Goal: Information Seeking & Learning: Learn about a topic

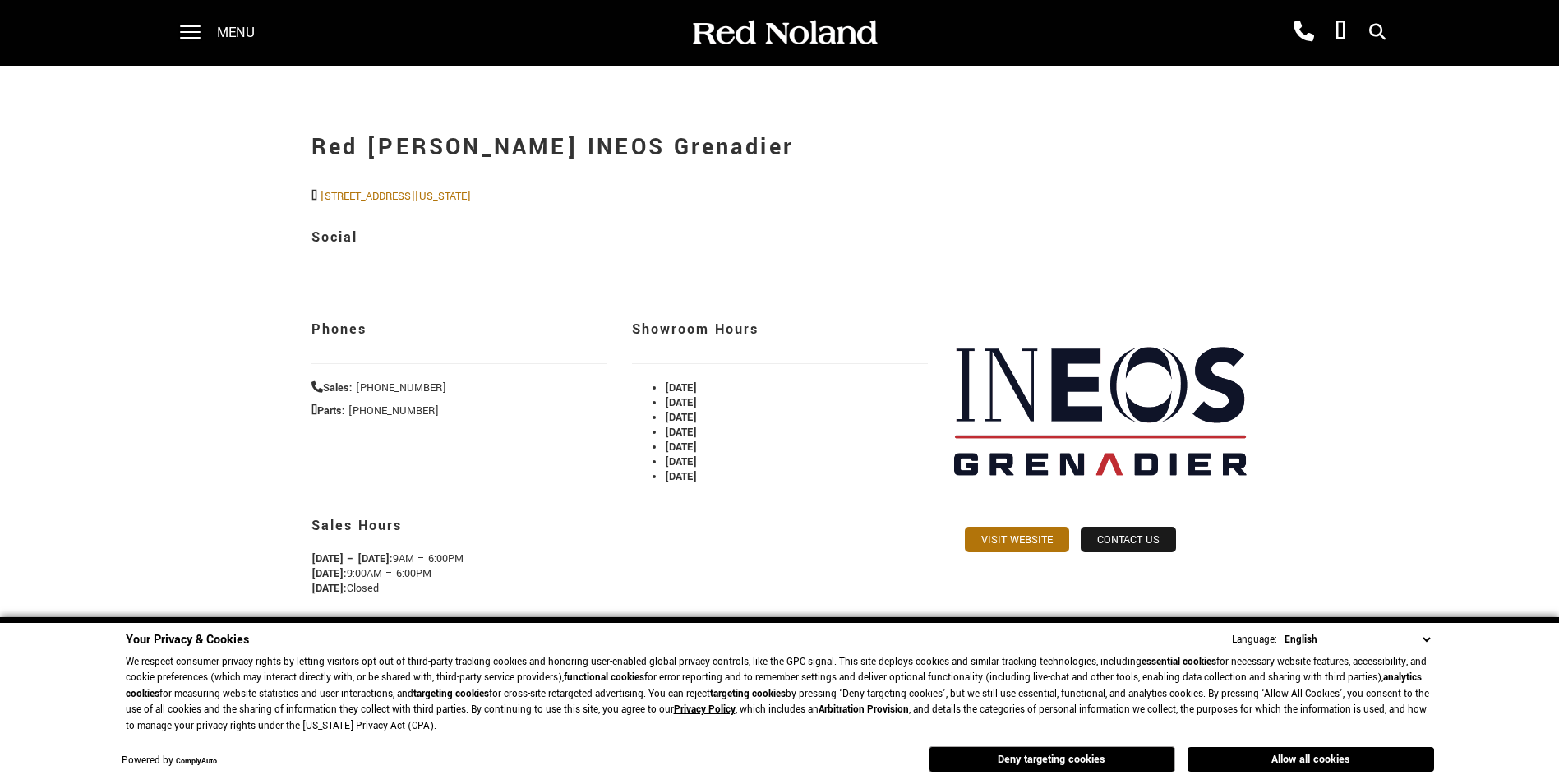
click at [223, 36] on span "Menu" at bounding box center [236, 33] width 38 height 66
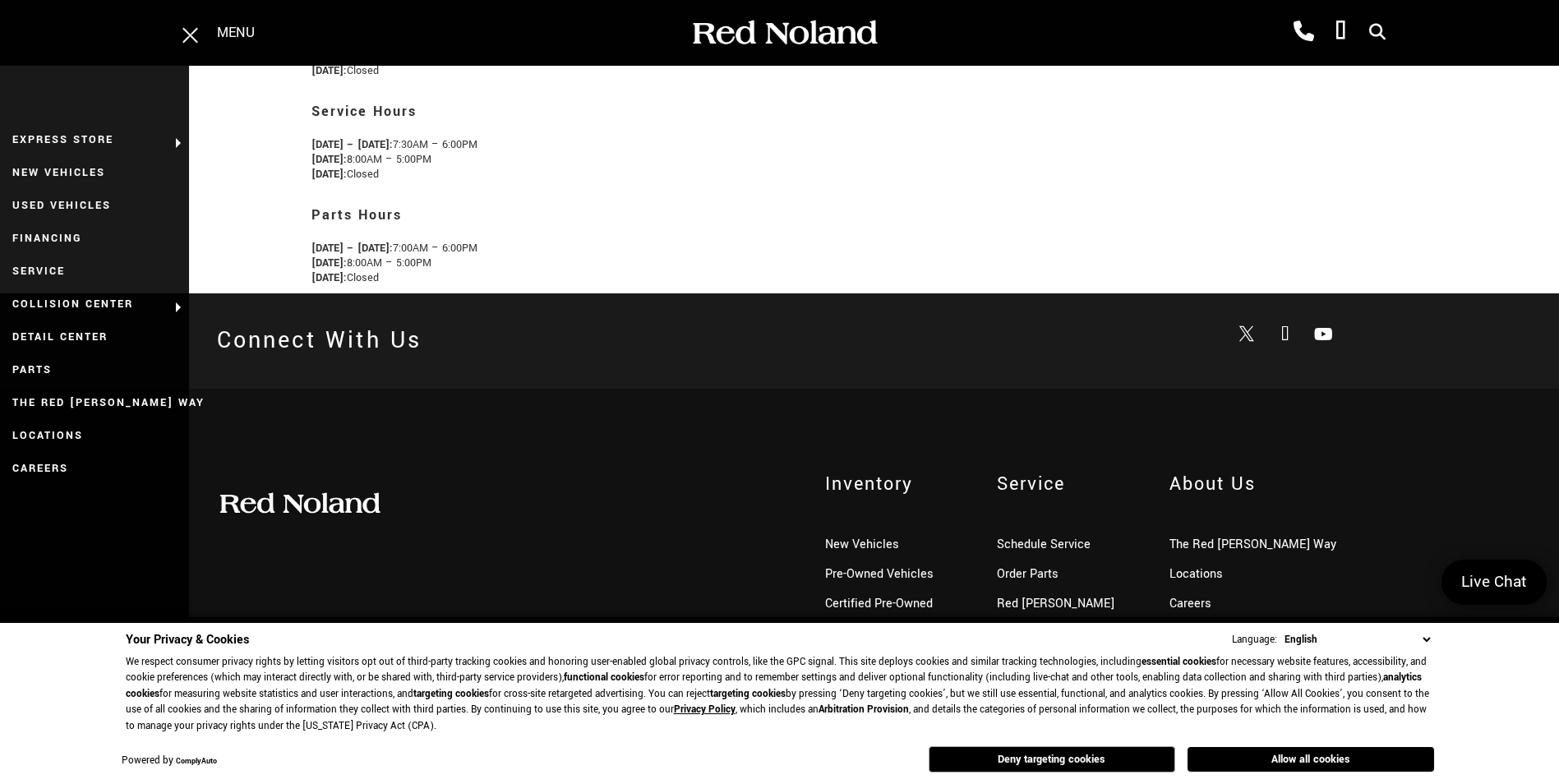
scroll to position [529, 0]
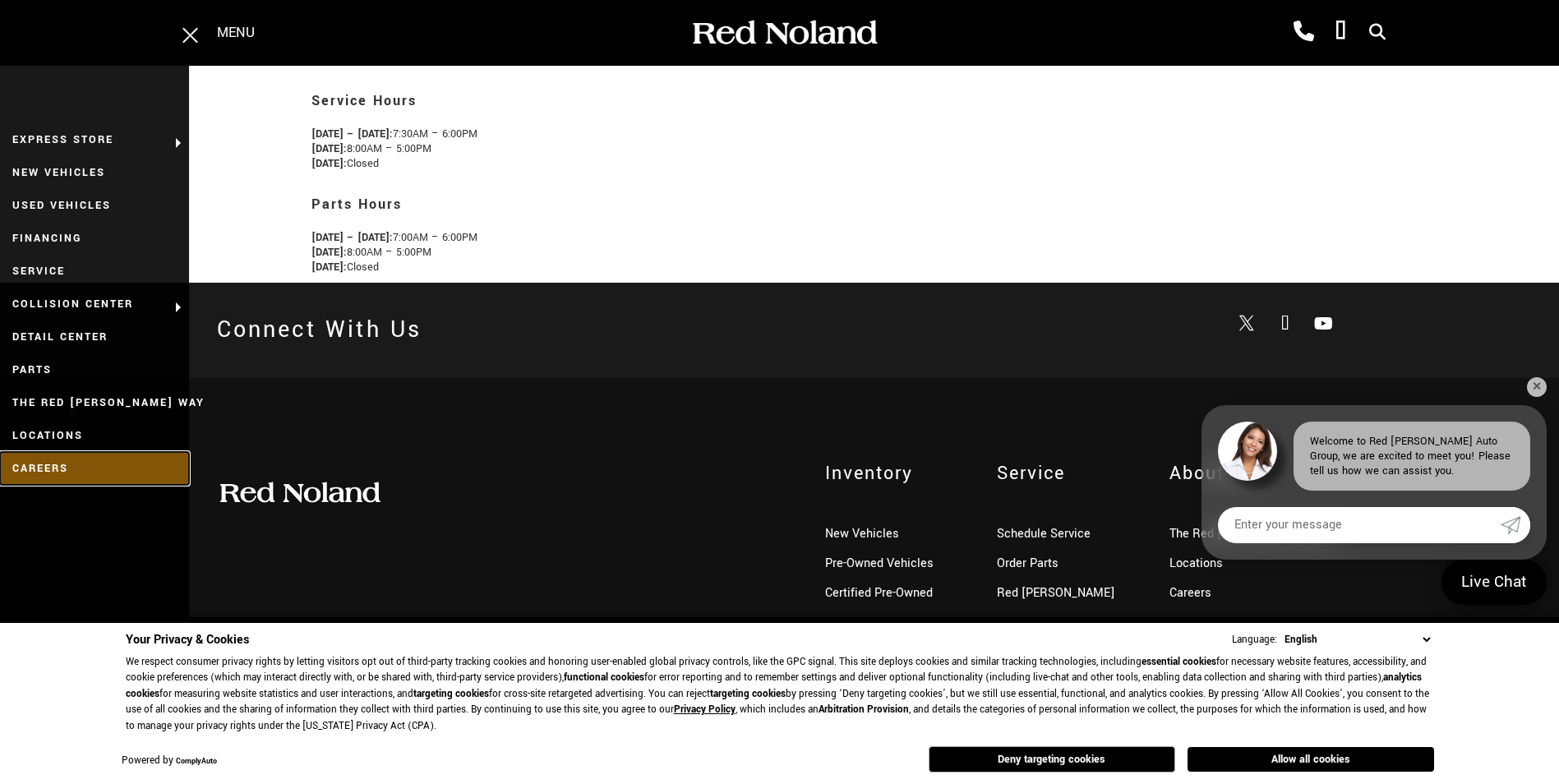
click at [39, 462] on link "Careers" at bounding box center [94, 468] width 189 height 33
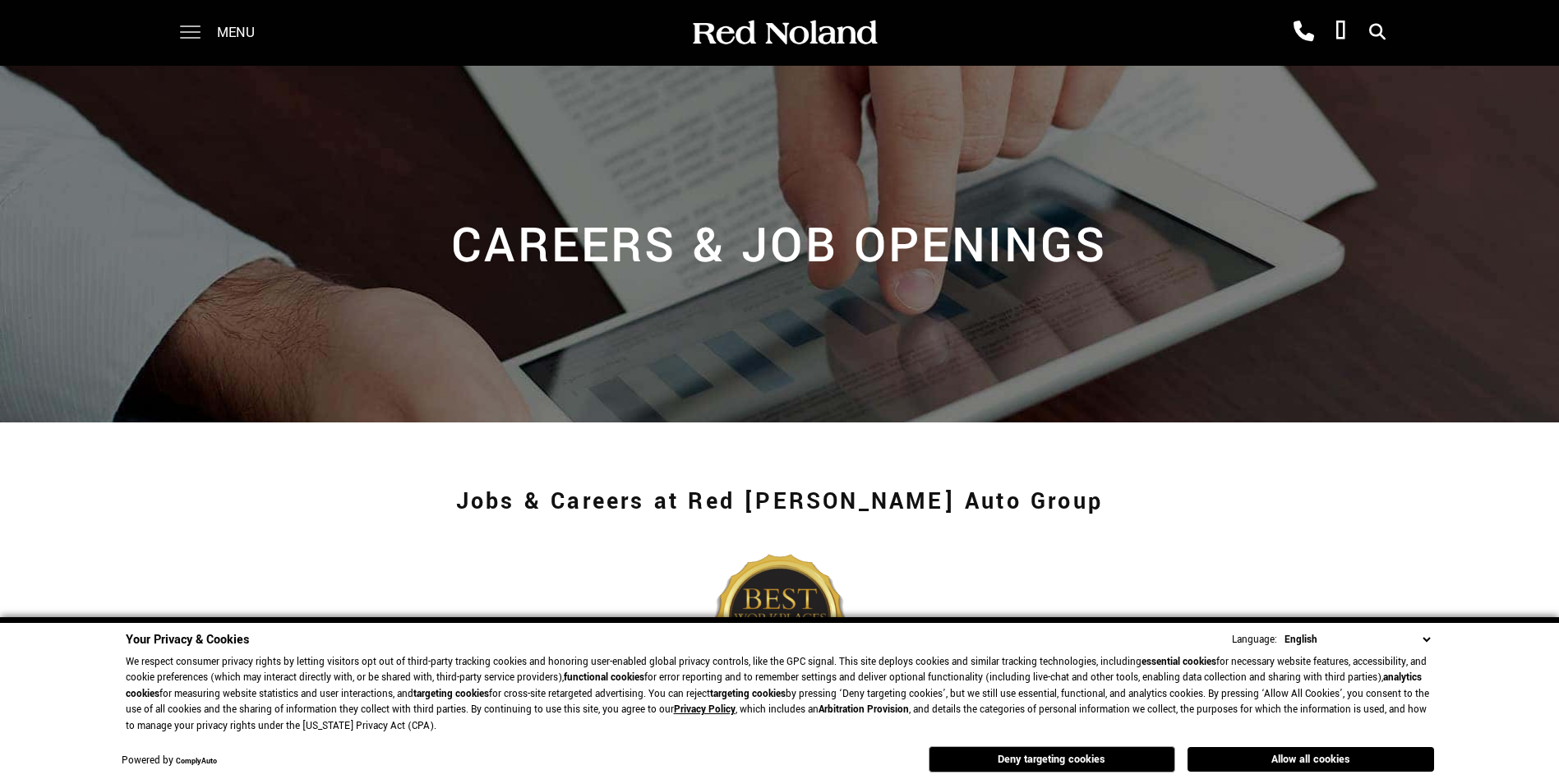
click at [186, 27] on span at bounding box center [190, 33] width 21 height 66
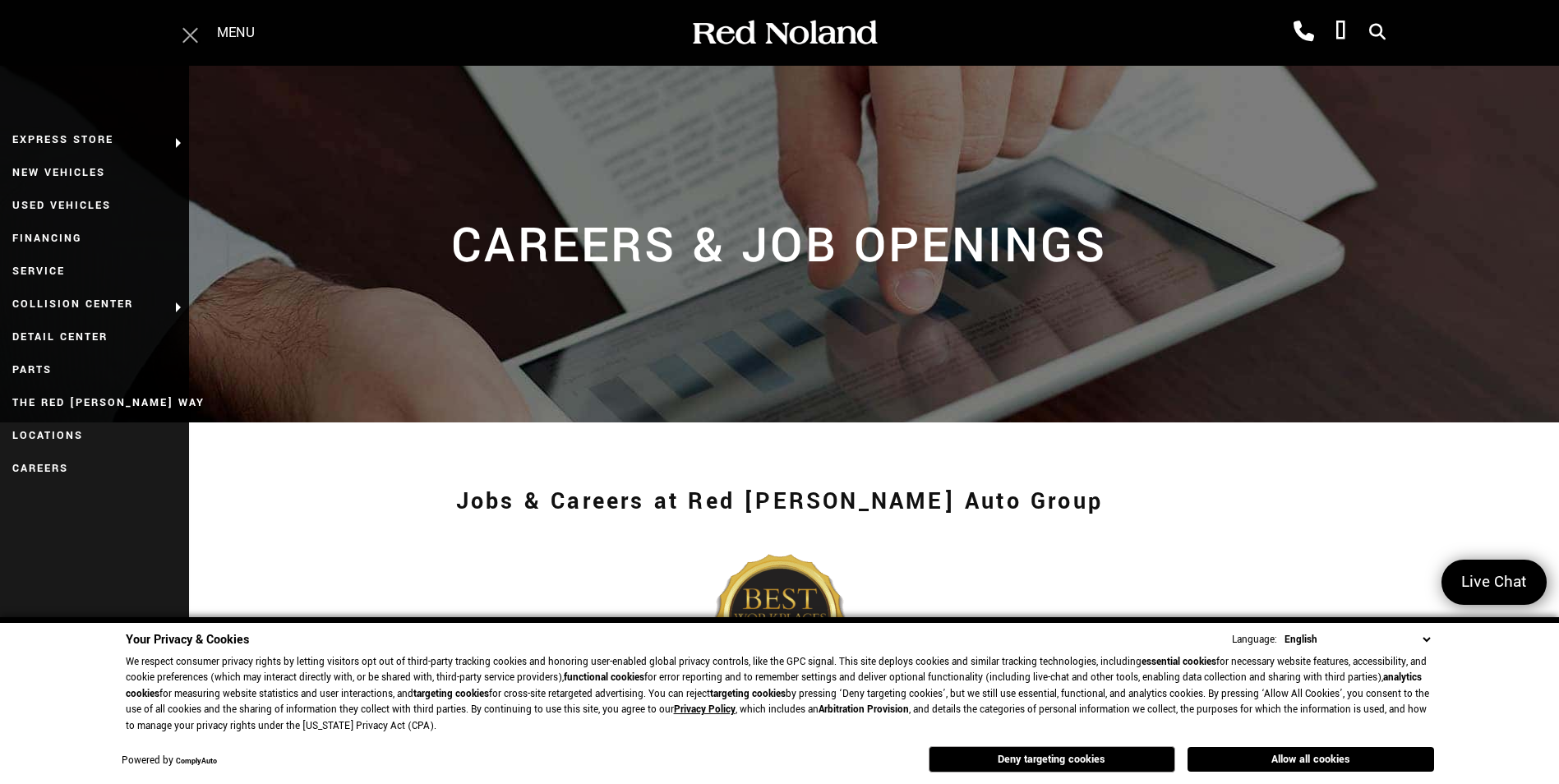
click at [197, 29] on span at bounding box center [189, 35] width 16 height 16
